Goal: Find specific page/section: Find specific page/section

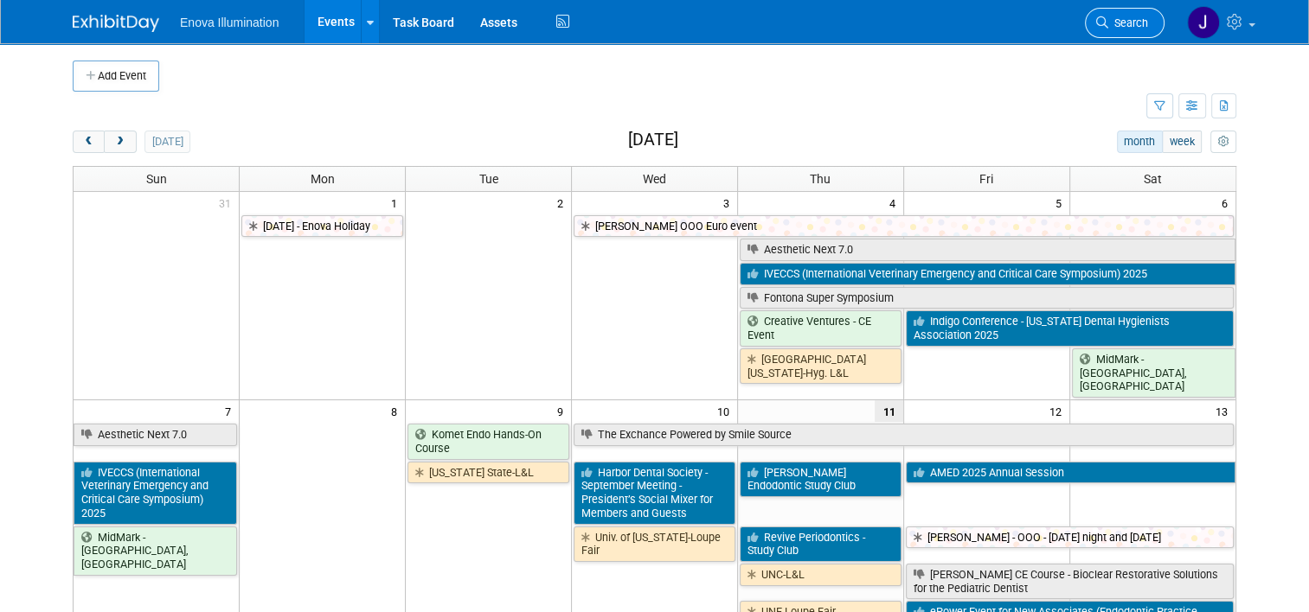
click at [1108, 19] on icon at bounding box center [1102, 22] width 12 height 12
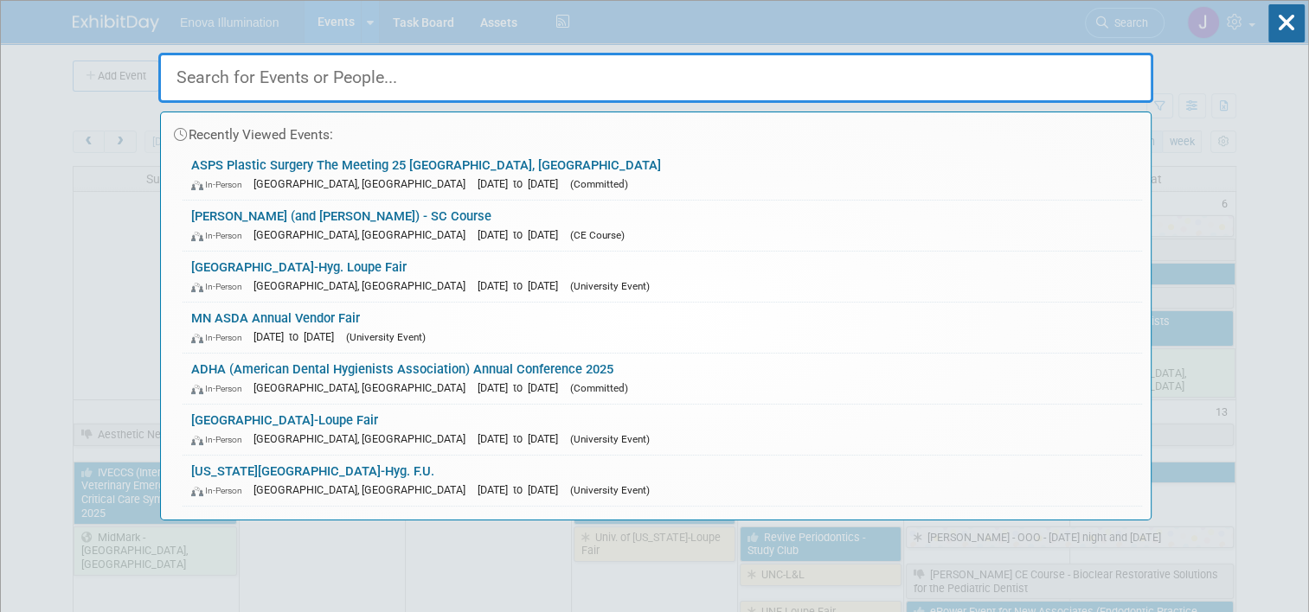
click at [977, 66] on input "text" at bounding box center [655, 78] width 995 height 50
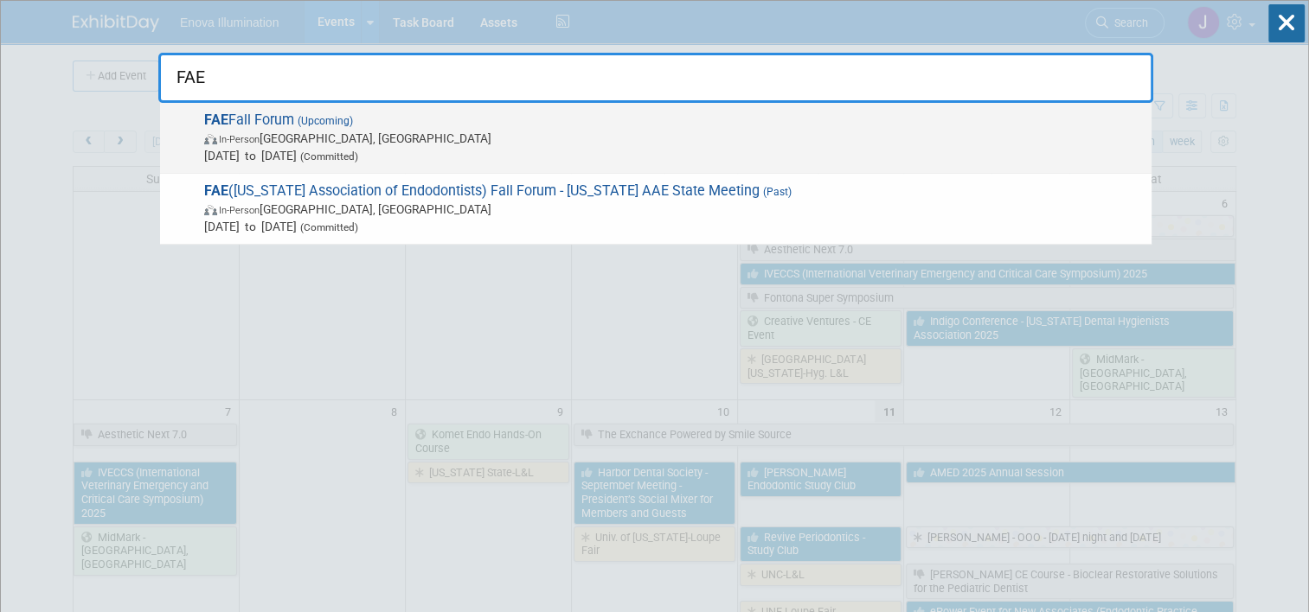
type input "FAE"
click at [301, 136] on span "In-Person Orlando, FL" at bounding box center [673, 138] width 938 height 17
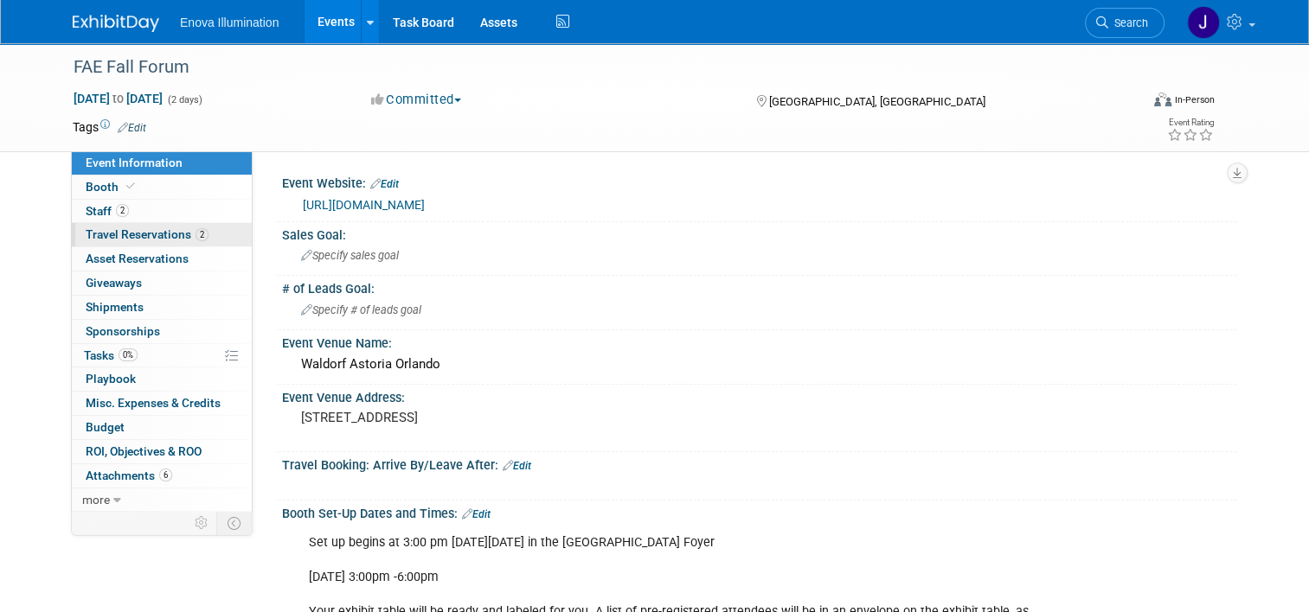
click at [92, 240] on span "Travel Reservations 2" at bounding box center [147, 234] width 123 height 14
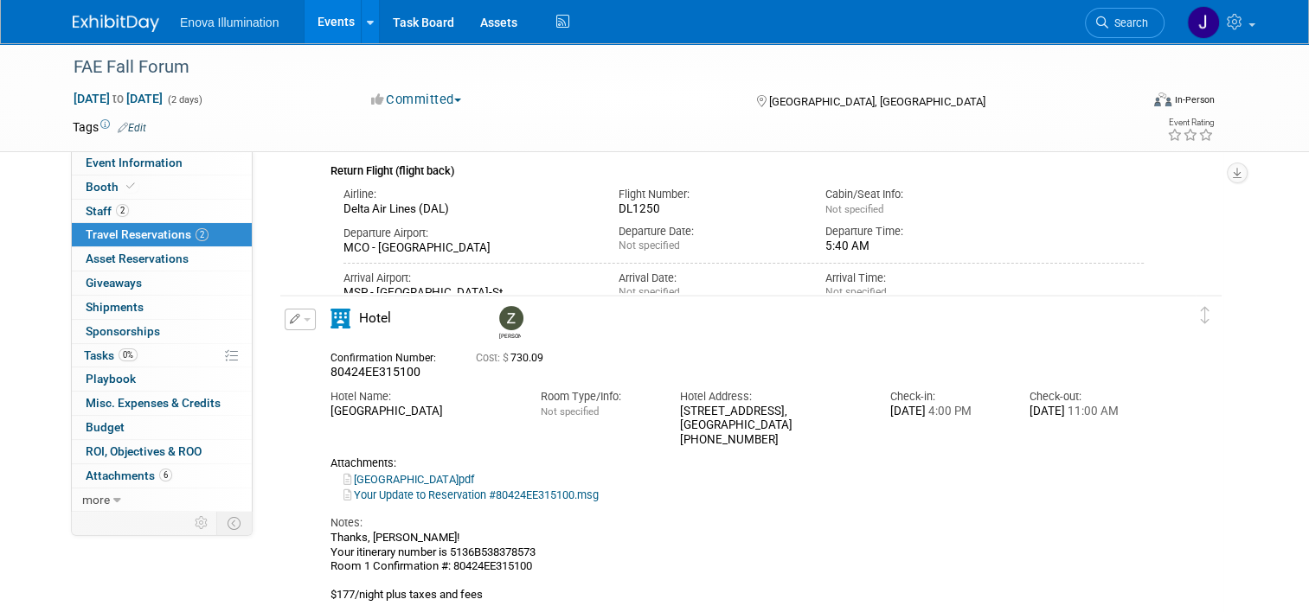
scroll to position [432, 0]
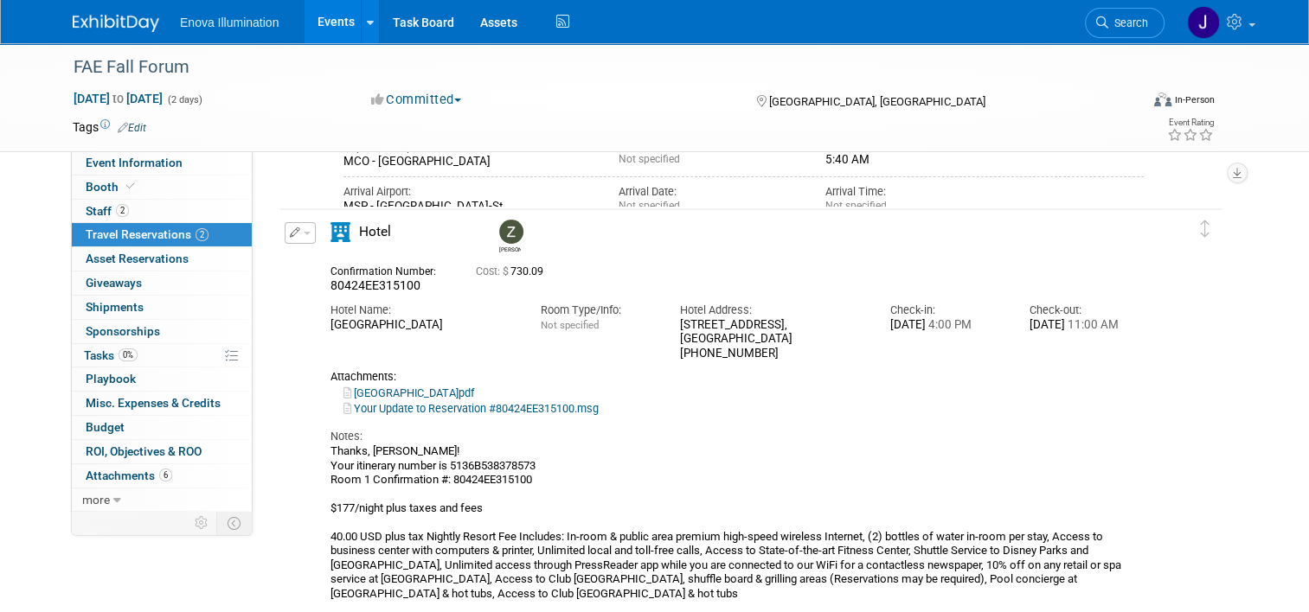
click at [423, 405] on link "Your Update to Reservation #80424EE315100.msg" at bounding box center [470, 408] width 255 height 13
click at [118, 21] on img at bounding box center [116, 23] width 86 height 17
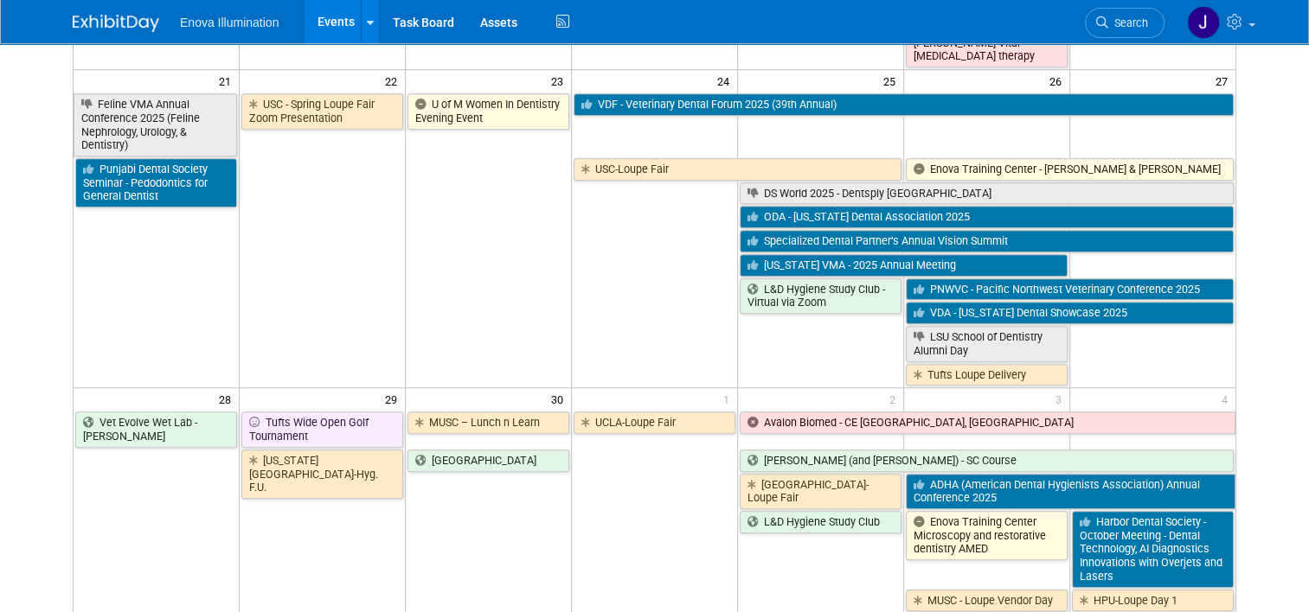
scroll to position [1297, 0]
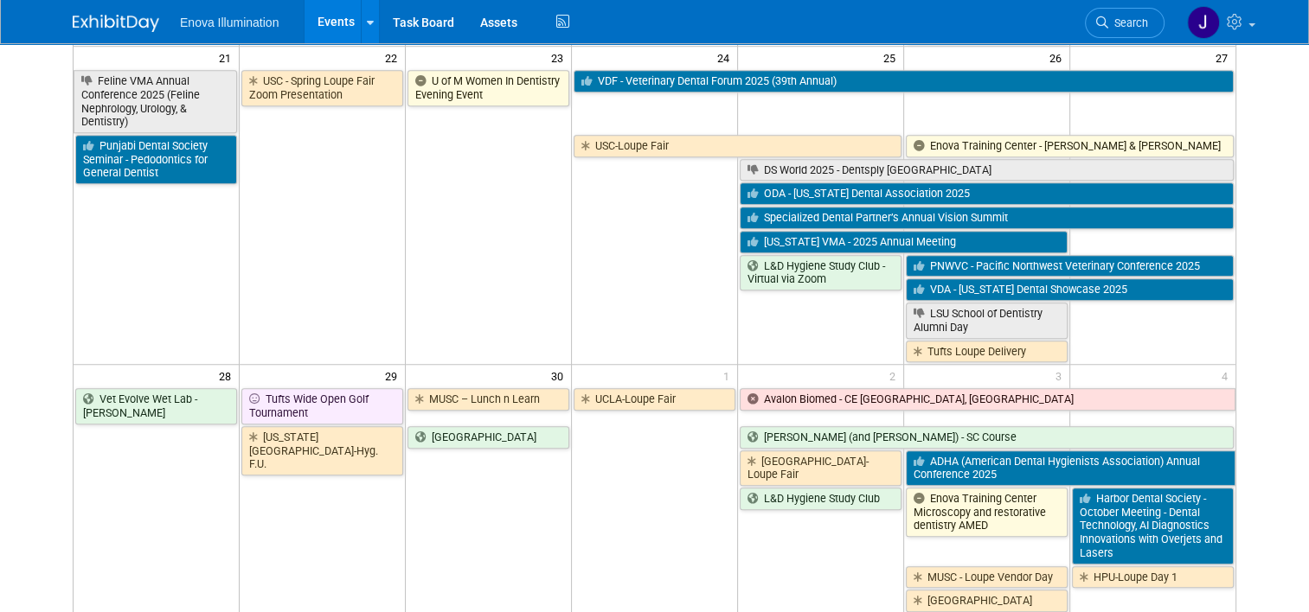
click at [1169, 565] on td "HPU-Loupe Day 1" at bounding box center [1152, 589] width 166 height 48
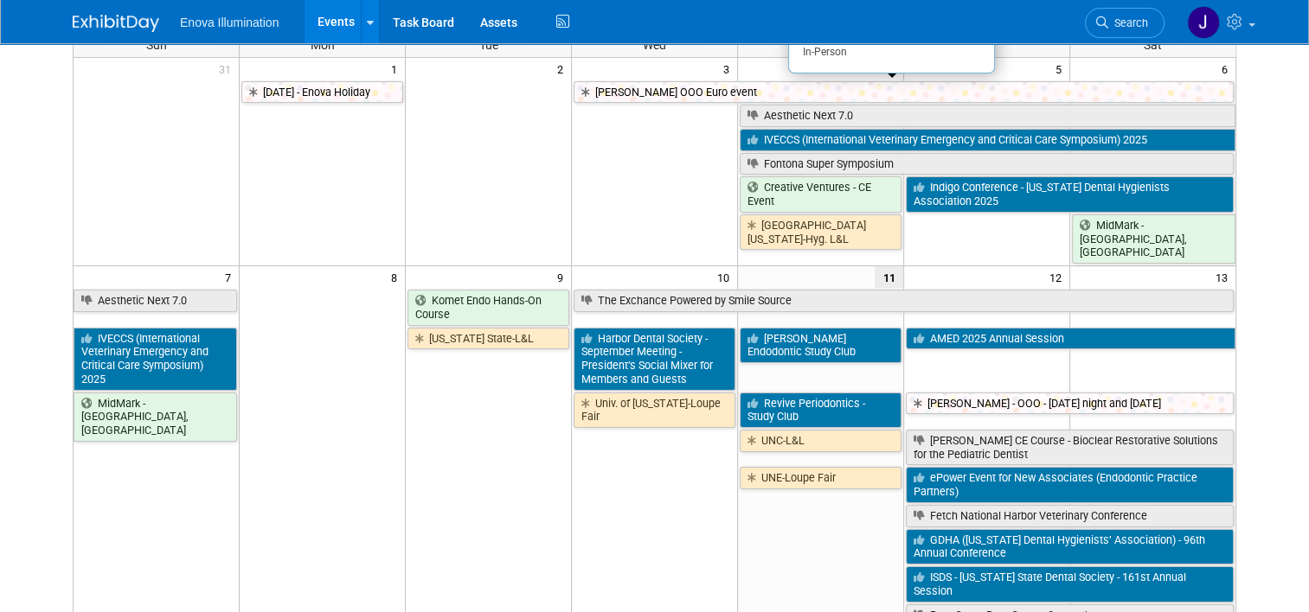
scroll to position [0, 0]
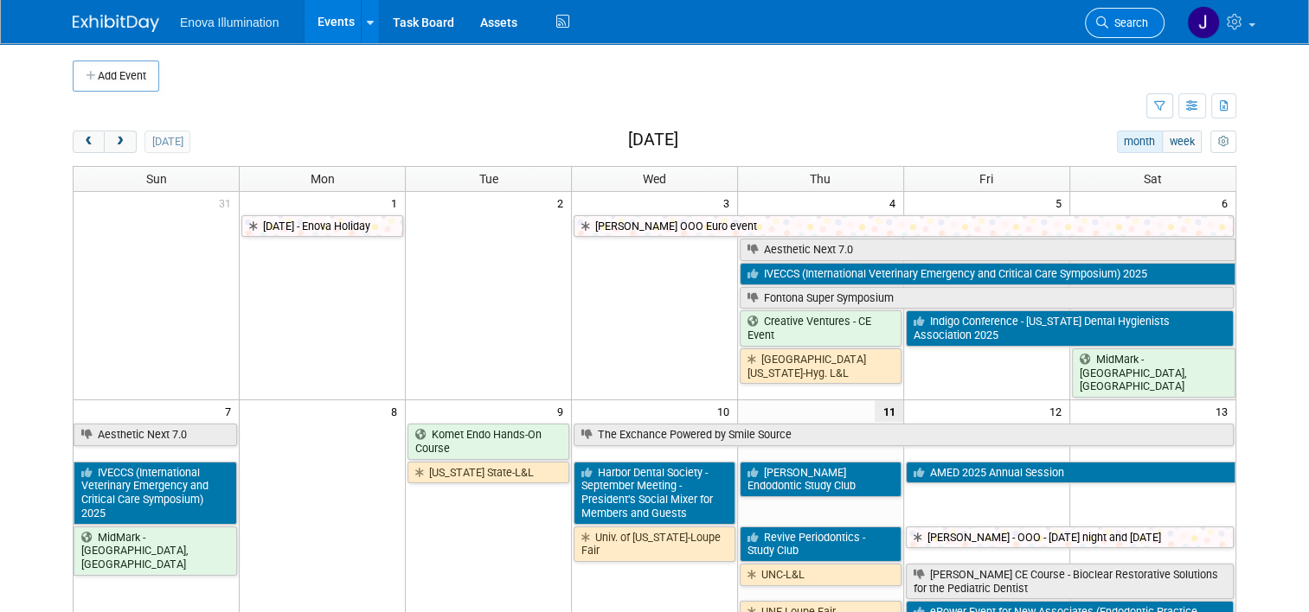
click at [1148, 24] on span "Search" at bounding box center [1128, 22] width 40 height 13
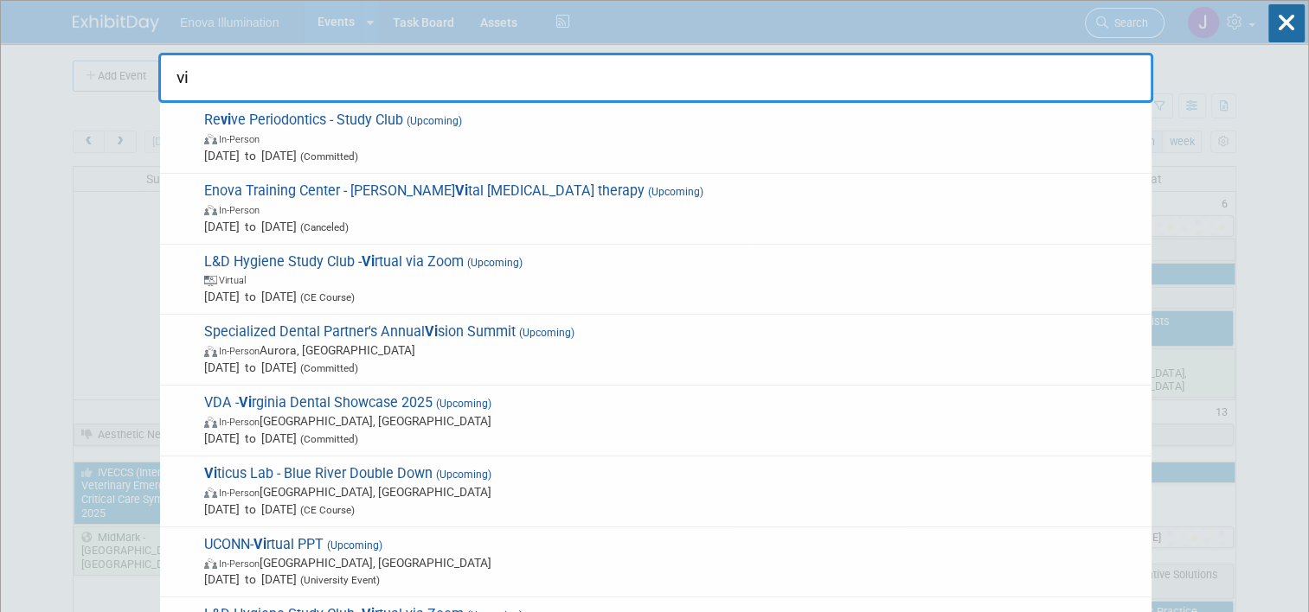
type input "v"
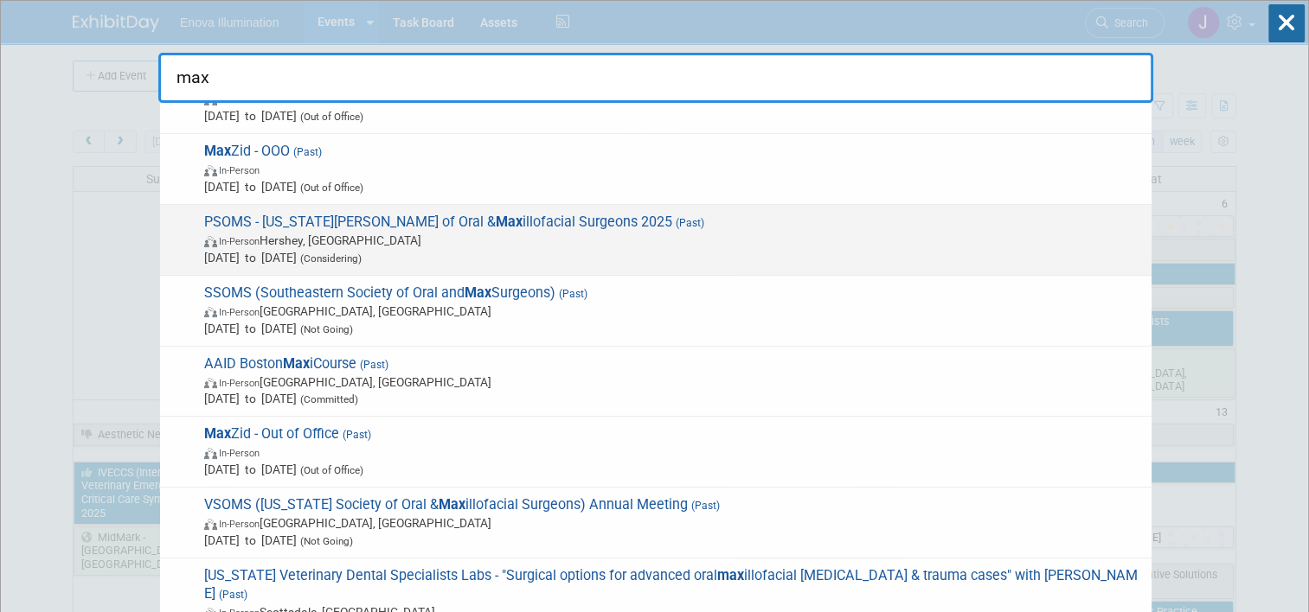
scroll to position [173, 0]
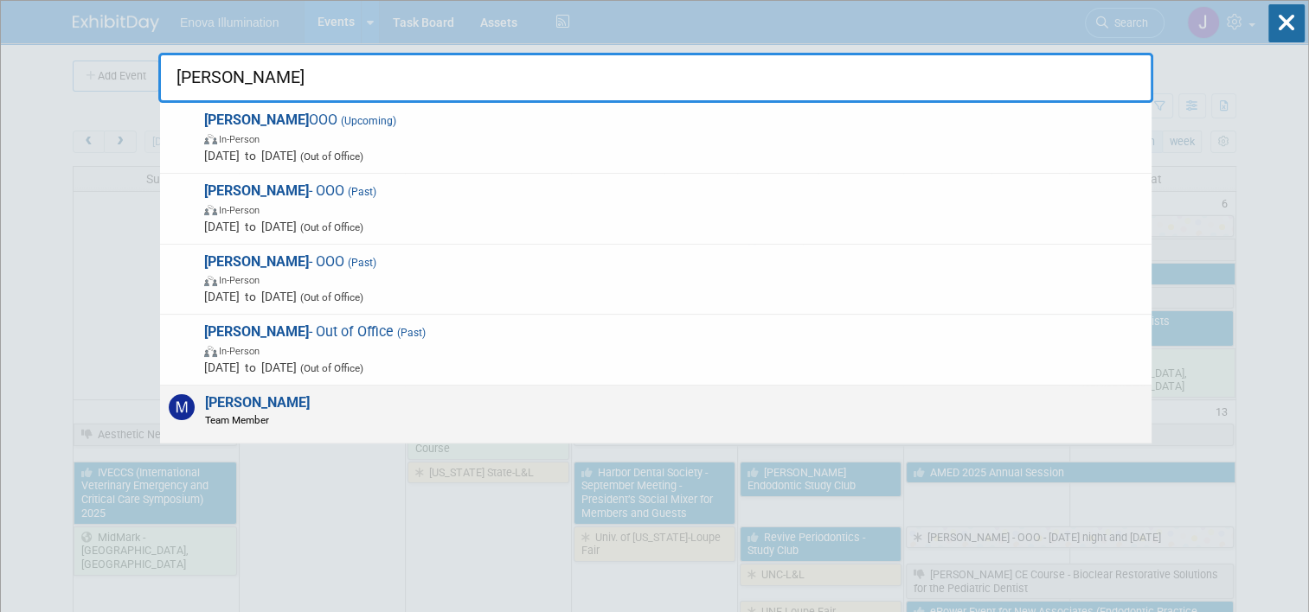
click at [225, 394] on strong "[PERSON_NAME]" at bounding box center [257, 402] width 105 height 16
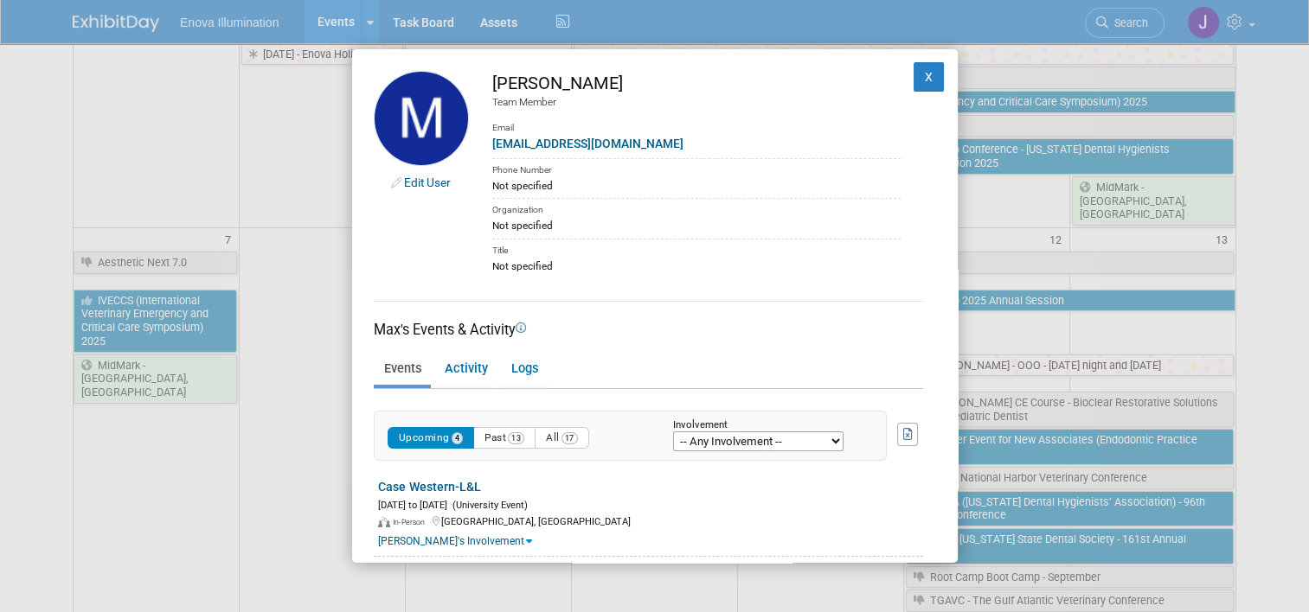
scroll to position [0, 0]
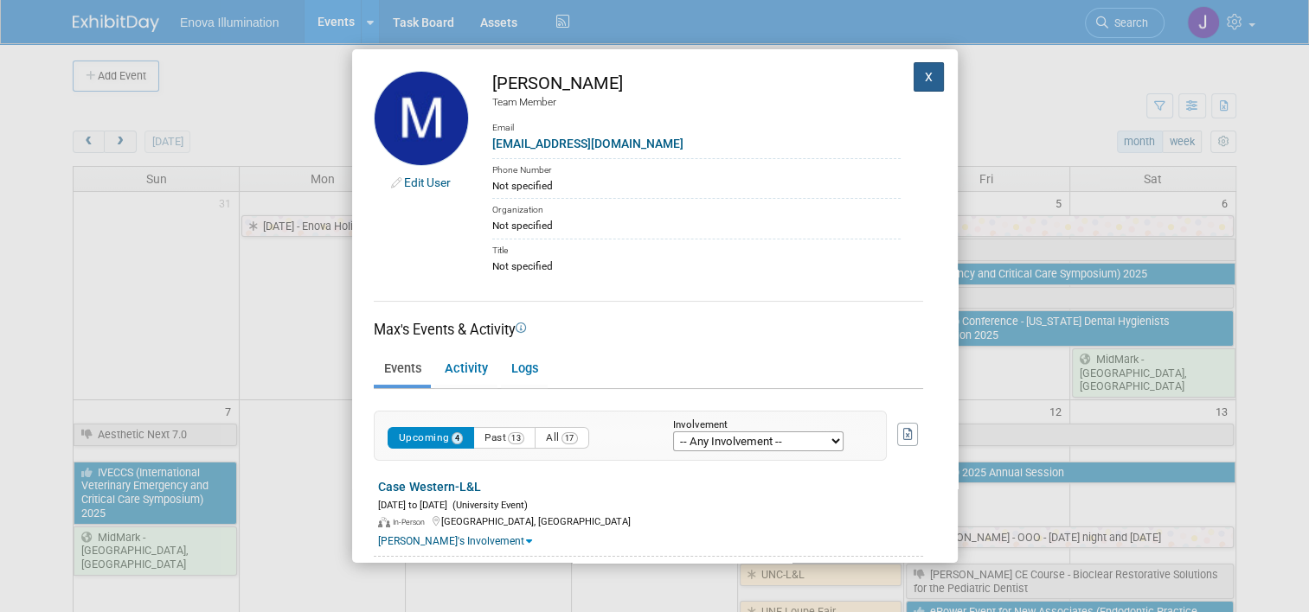
click at [913, 83] on button "X" at bounding box center [928, 76] width 31 height 29
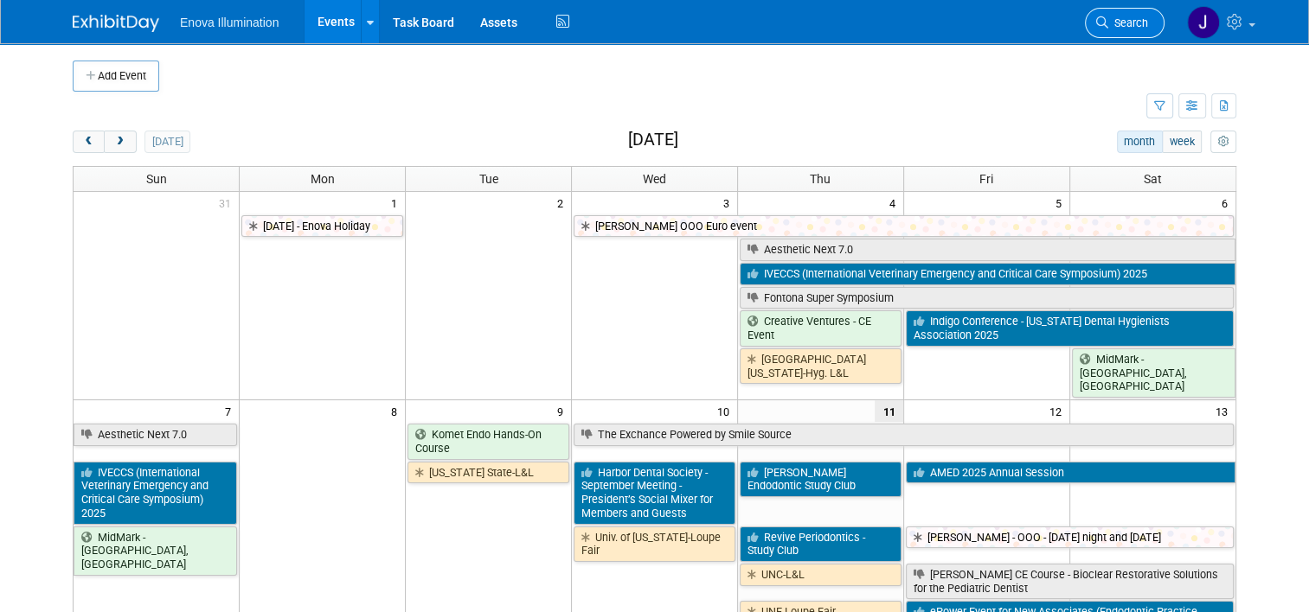
click at [1123, 17] on span "Search" at bounding box center [1128, 22] width 40 height 13
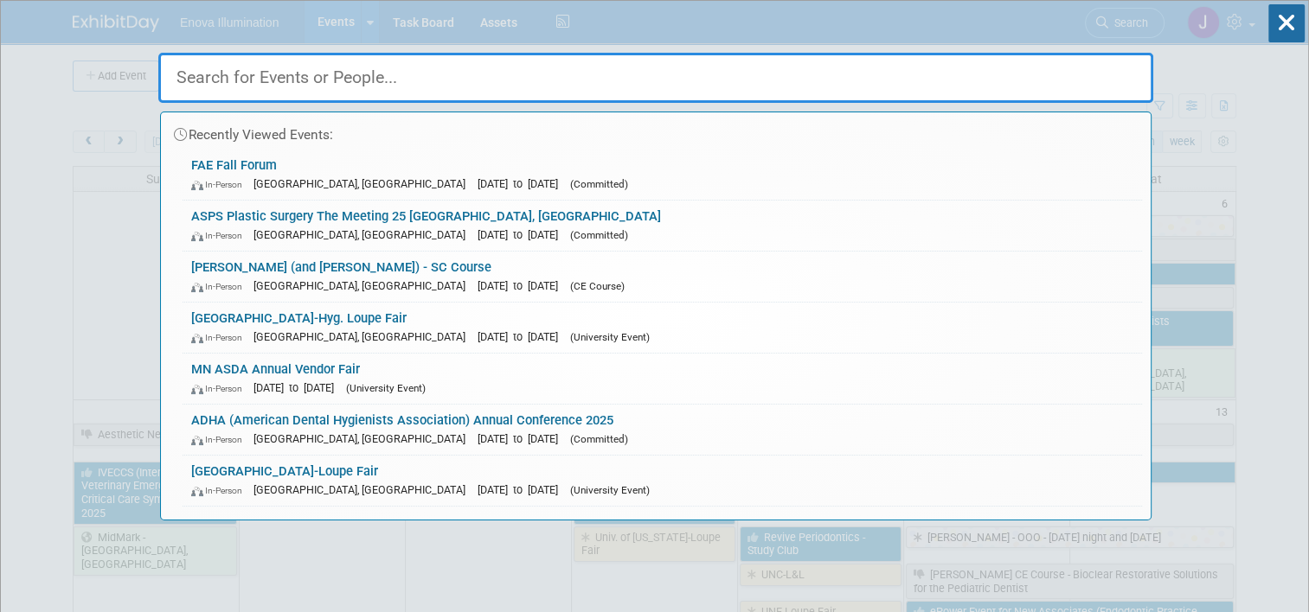
click at [395, 80] on input "text" at bounding box center [655, 78] width 995 height 50
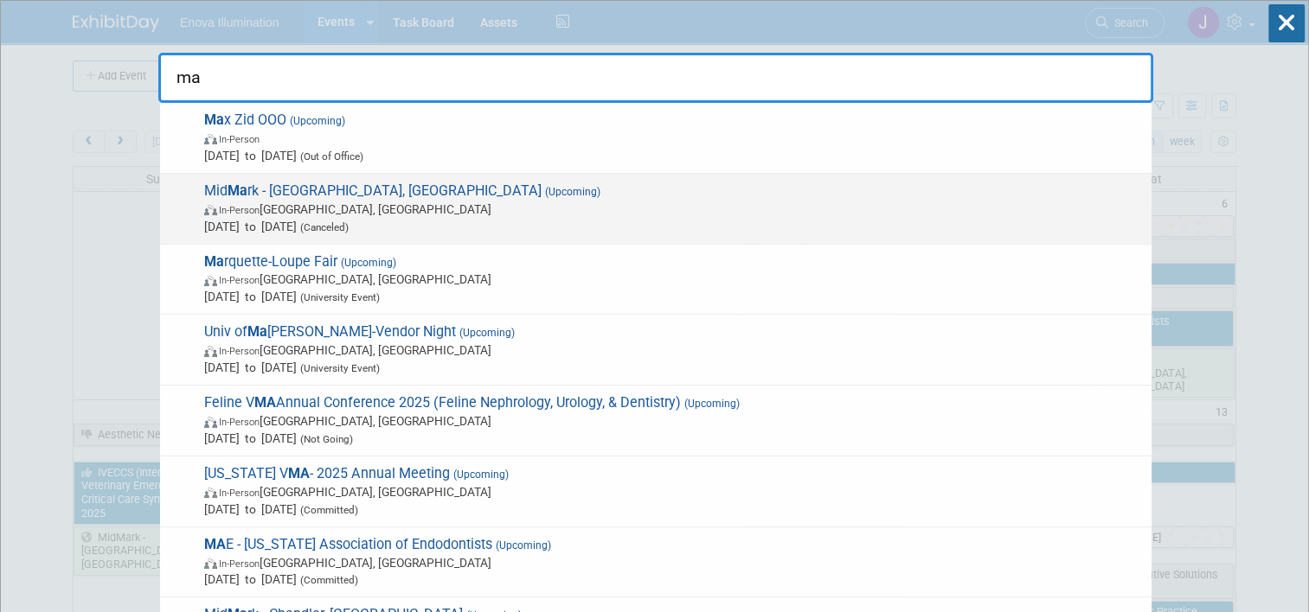
scroll to position [86, 0]
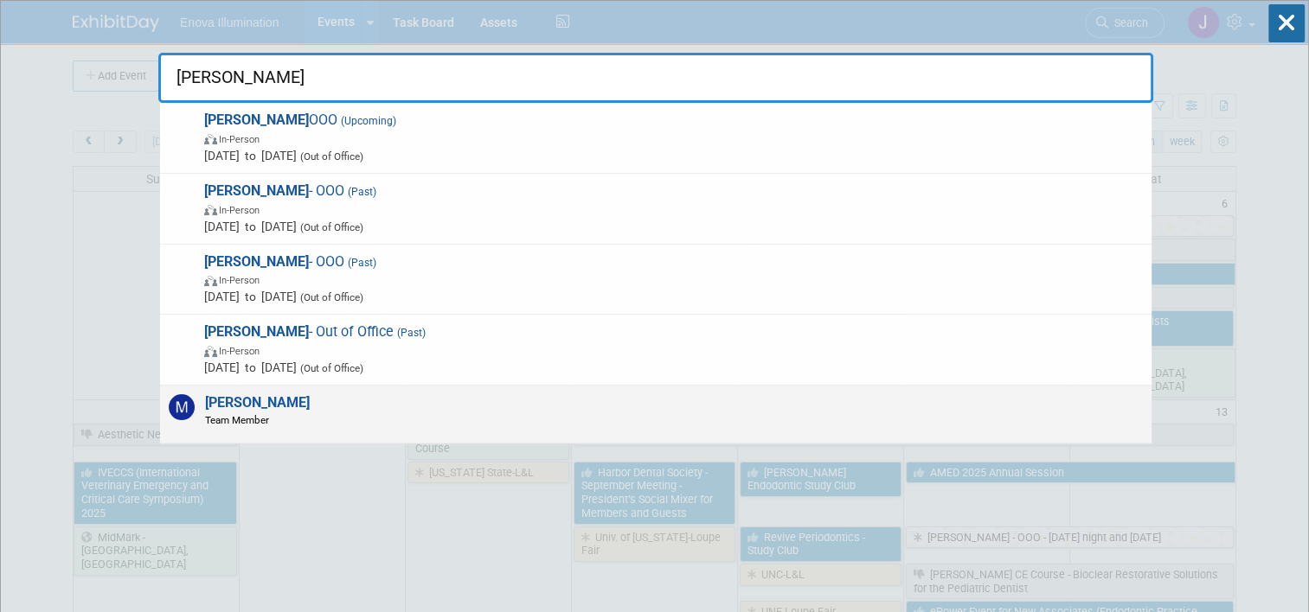
type input "[PERSON_NAME]"
click at [229, 407] on strong "[PERSON_NAME]" at bounding box center [257, 402] width 105 height 16
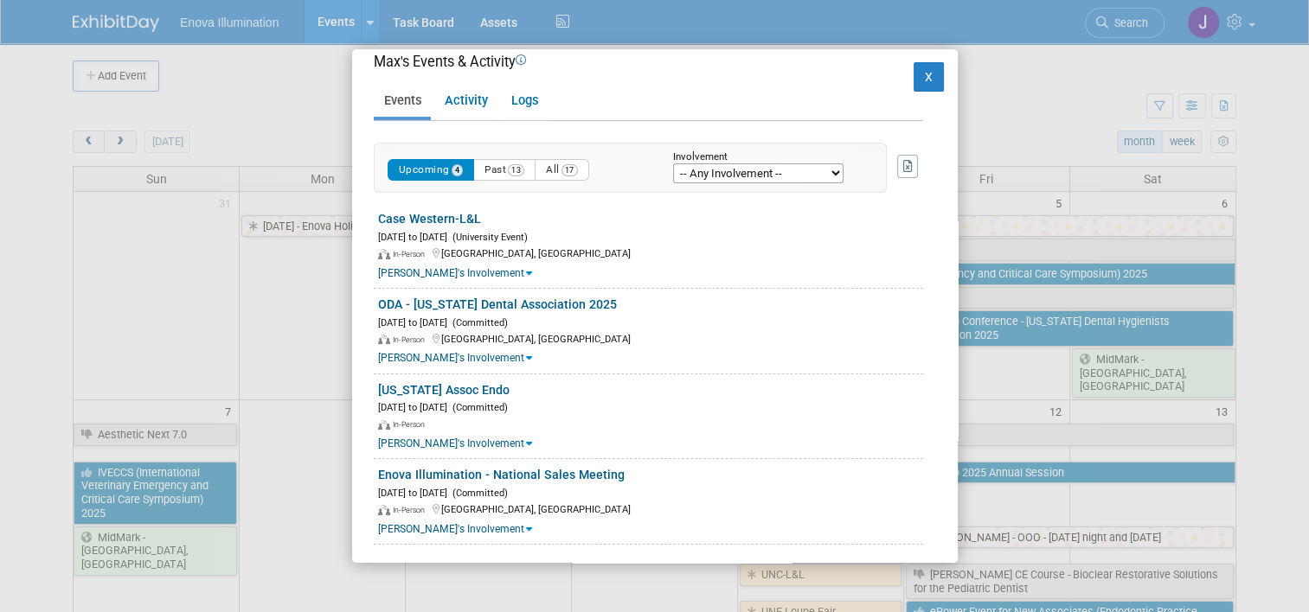
scroll to position [272, 0]
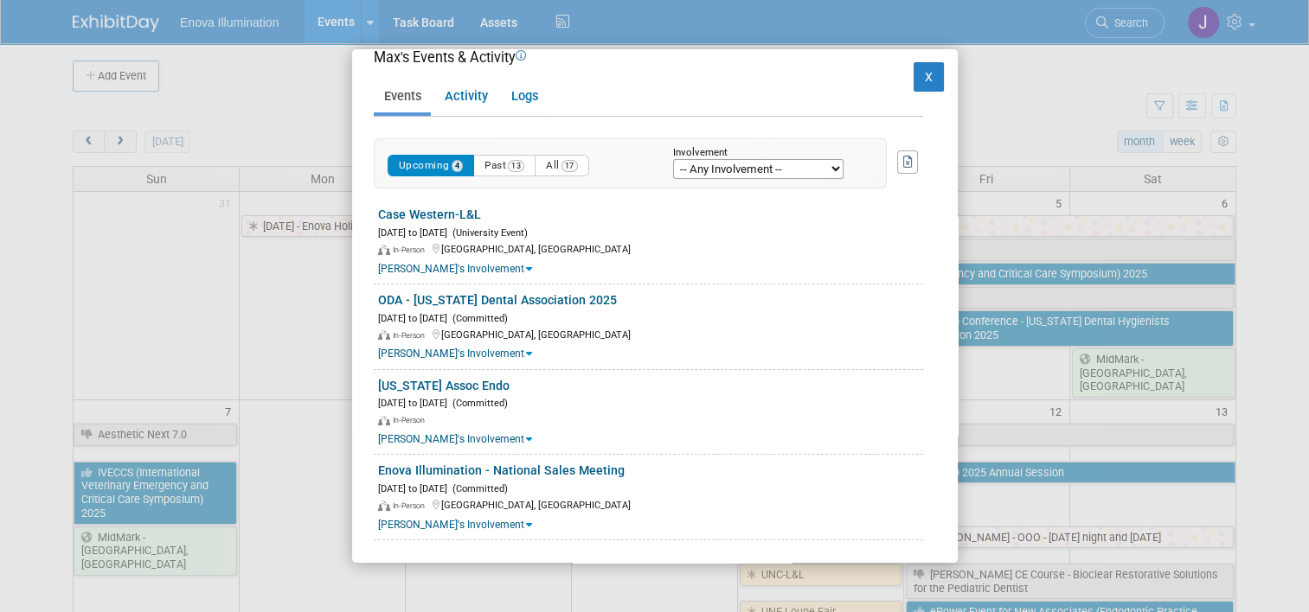
click at [1010, 84] on div "Edit User Max Zid Team Member Email [EMAIL_ADDRESS][DOMAIN_NAME] Phone Number N…" at bounding box center [654, 306] width 1309 height 612
click at [920, 73] on button "X" at bounding box center [928, 76] width 31 height 29
